Goal: Check status

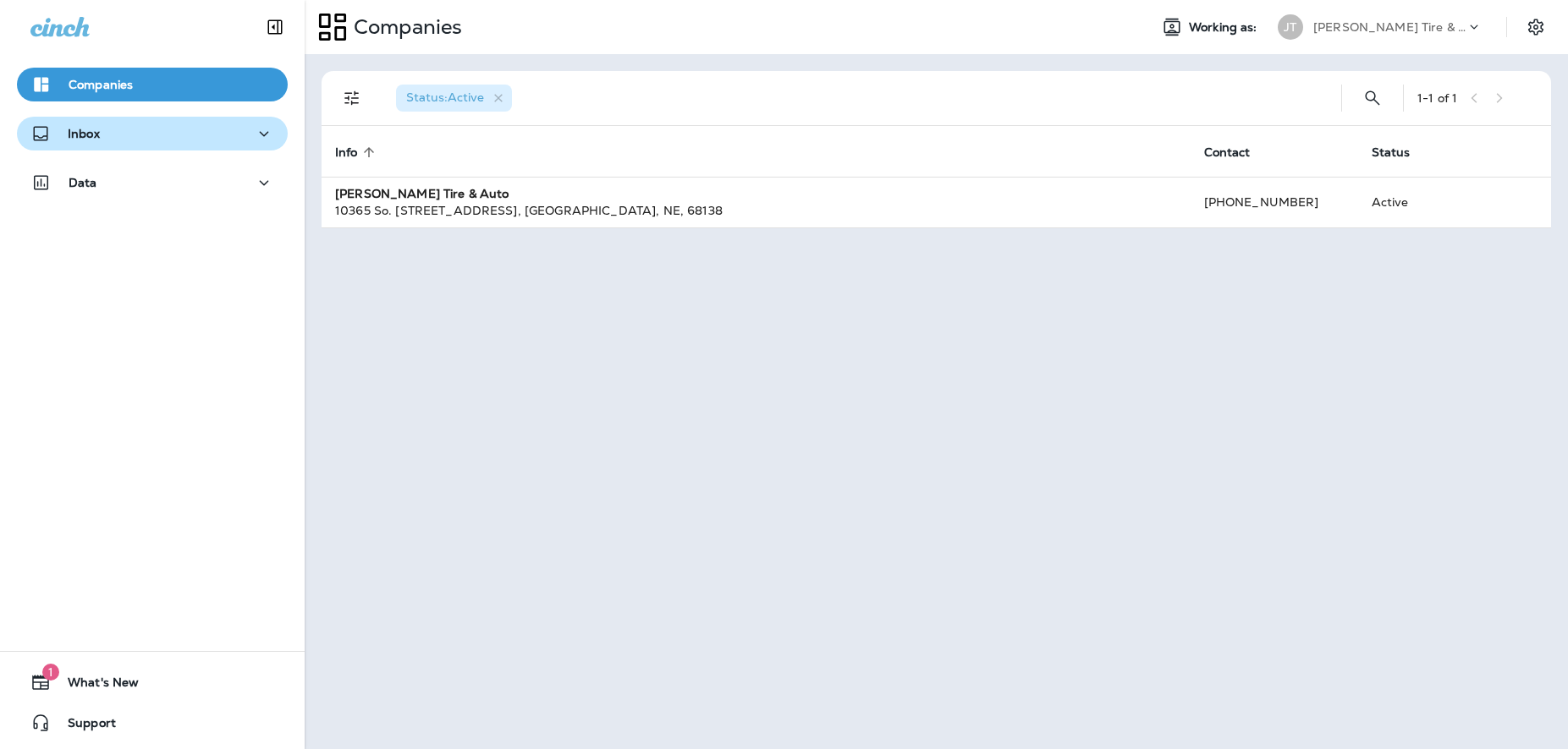
click at [78, 131] on p "Inbox" at bounding box center [83, 133] width 32 height 14
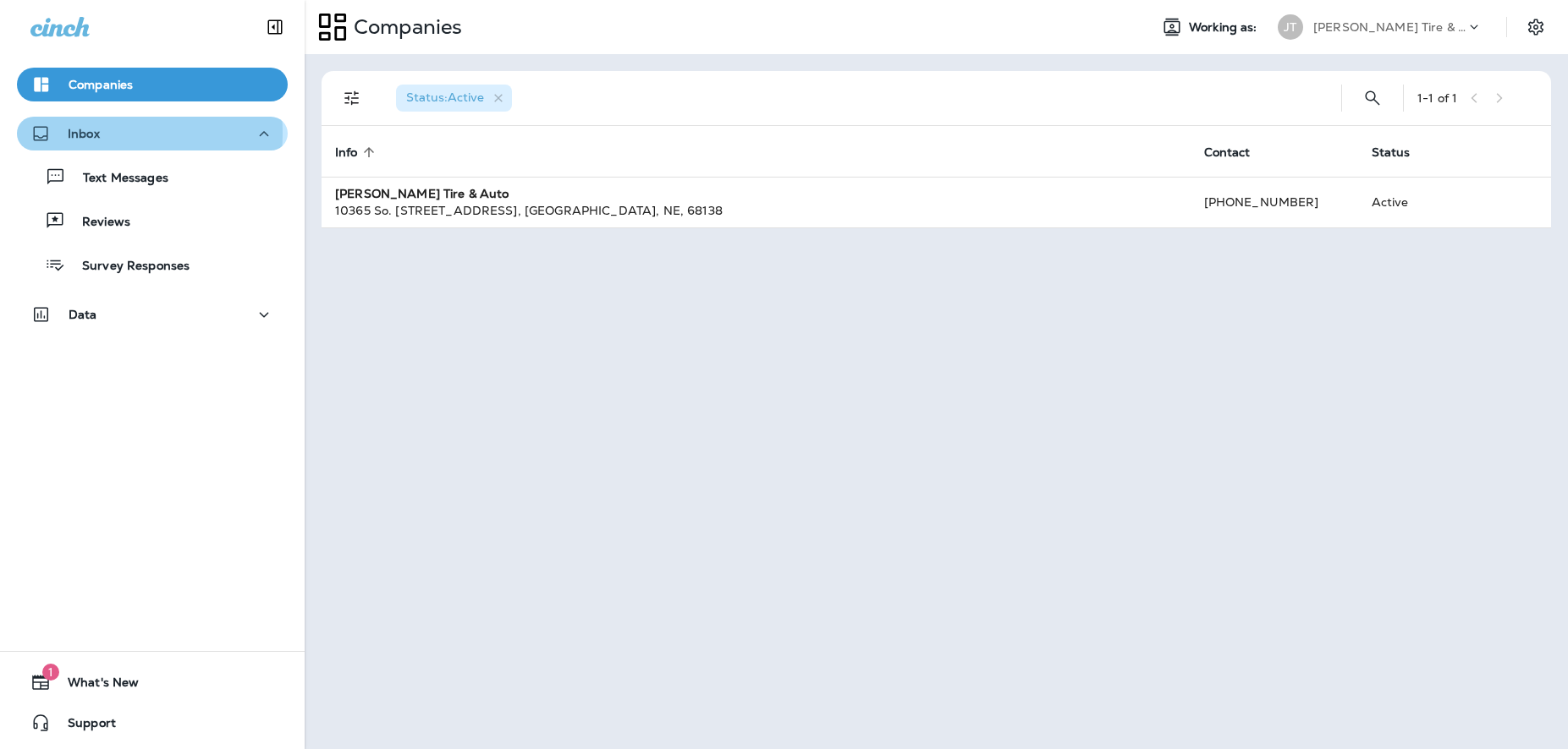
click at [93, 133] on p "Inbox" at bounding box center [83, 133] width 32 height 14
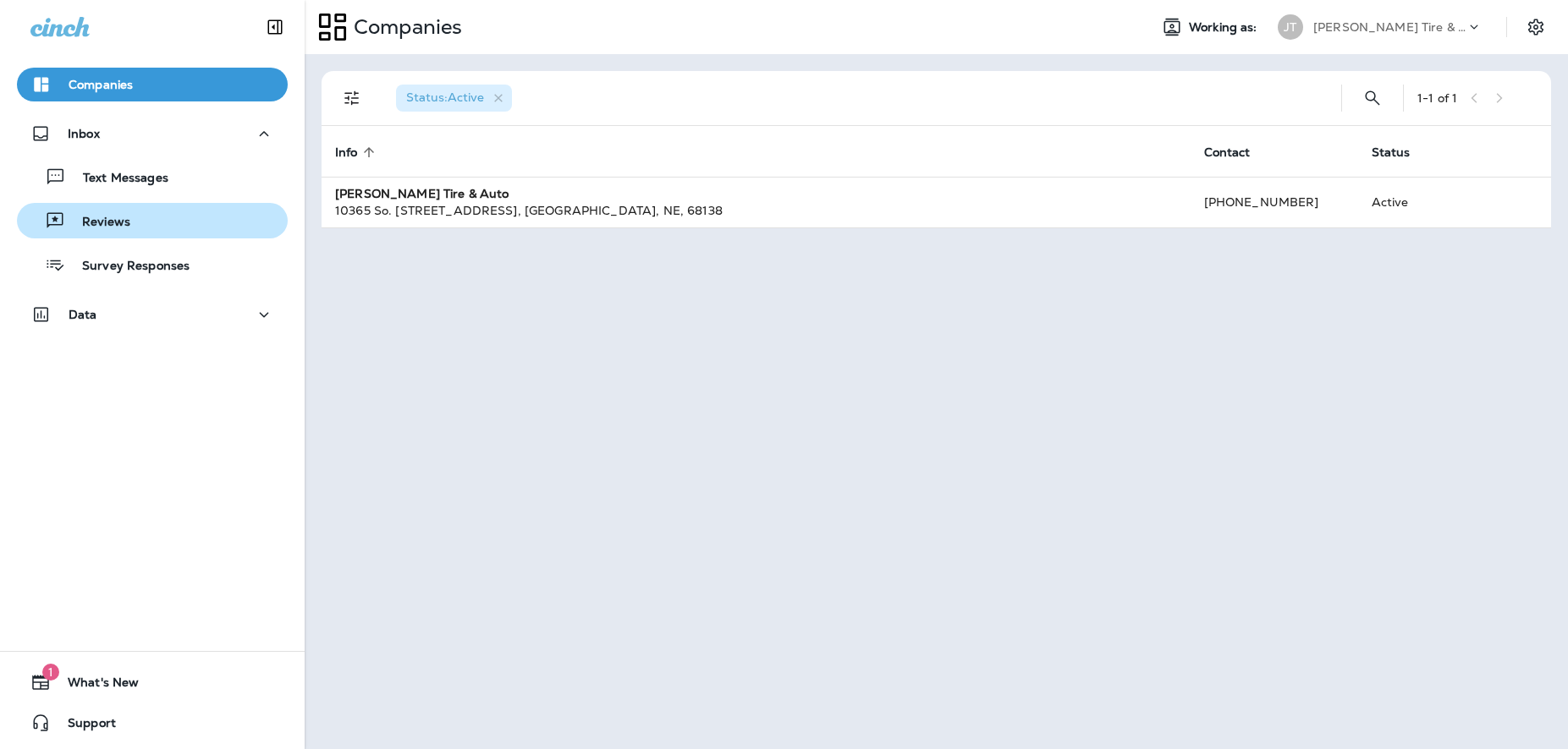
click at [118, 219] on p "Reviews" at bounding box center [97, 222] width 65 height 16
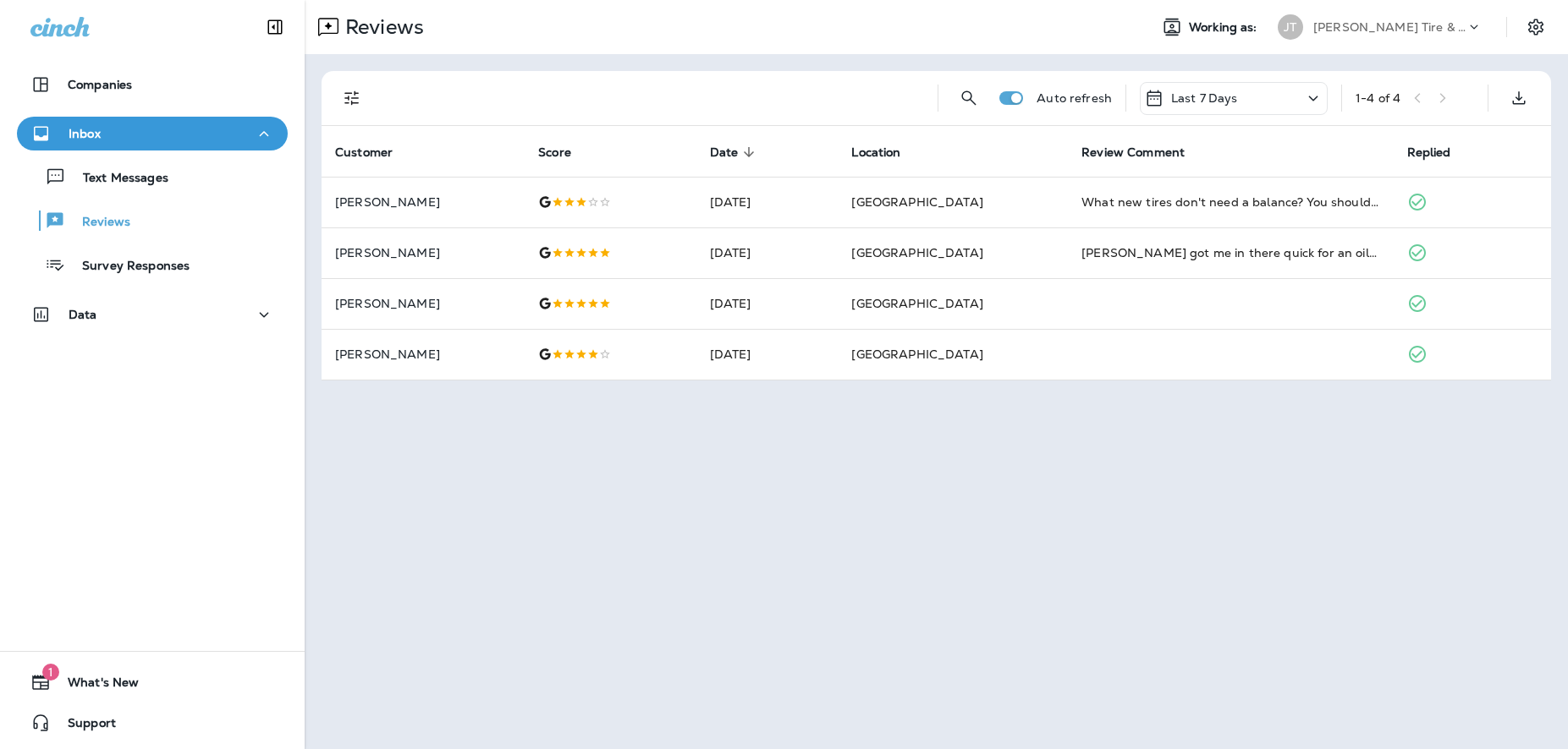
click at [1312, 94] on icon at bounding box center [1314, 98] width 20 height 21
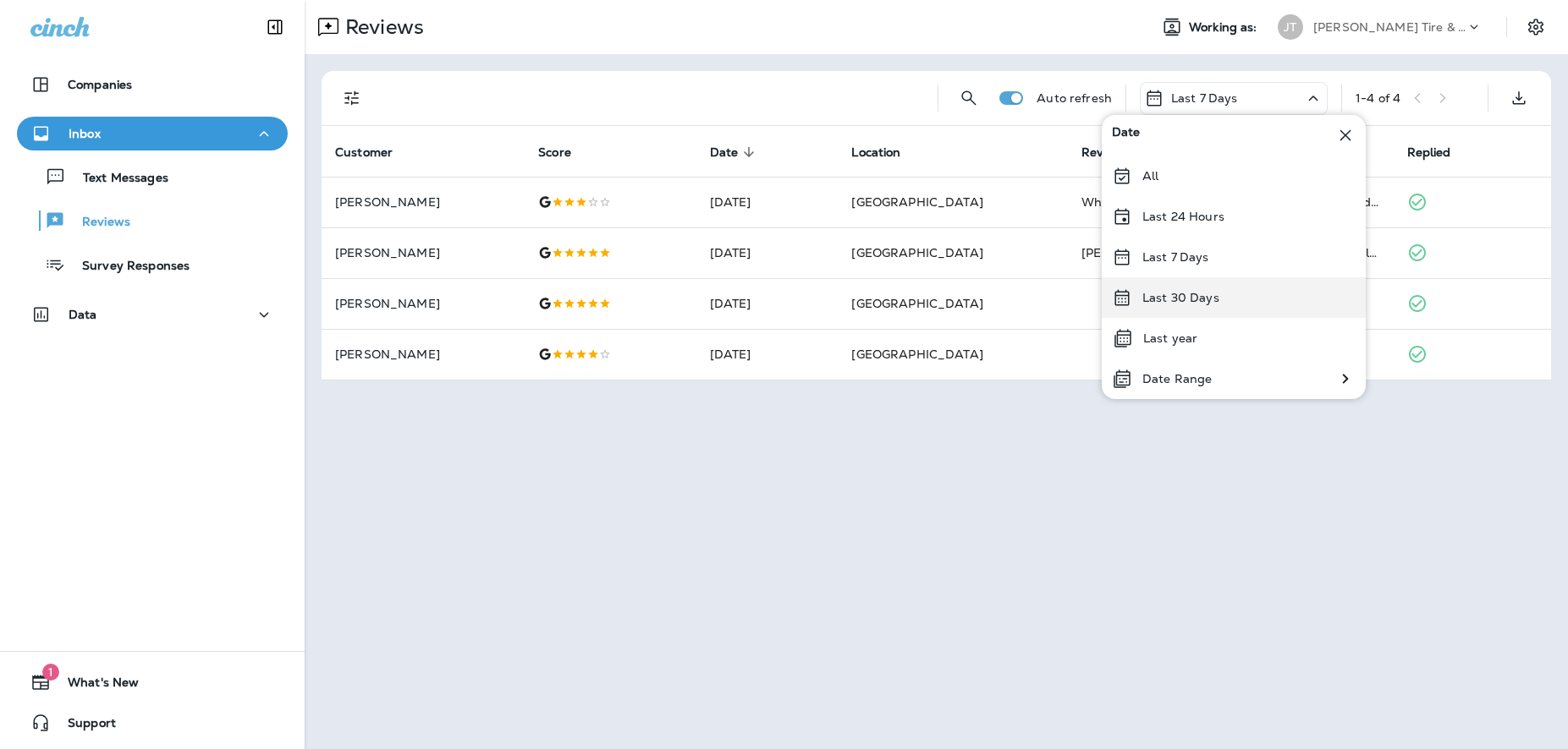
click at [1181, 295] on p "Last 30 Days" at bounding box center [1180, 298] width 77 height 14
